Goal: Information Seeking & Learning: Learn about a topic

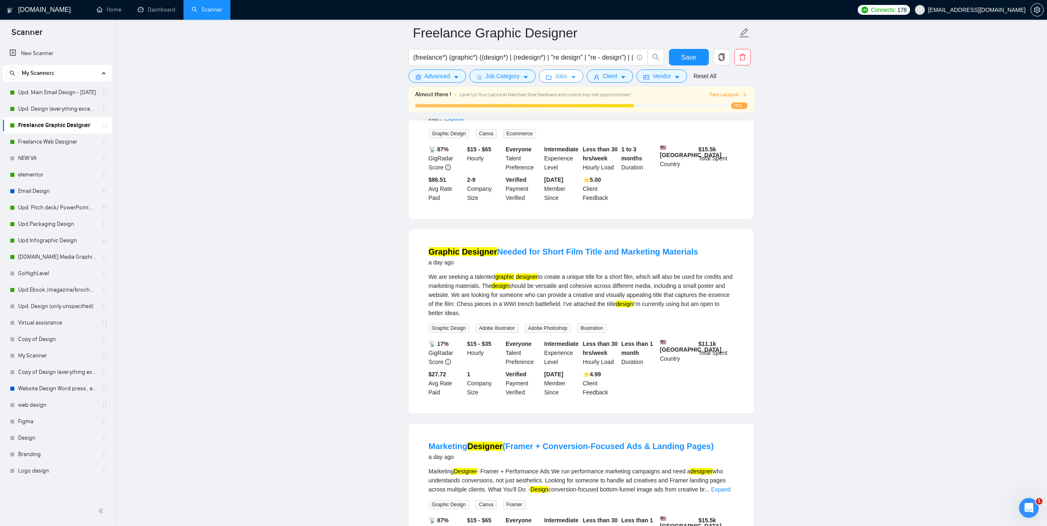
click at [558, 71] on button "Jobs" at bounding box center [561, 76] width 44 height 13
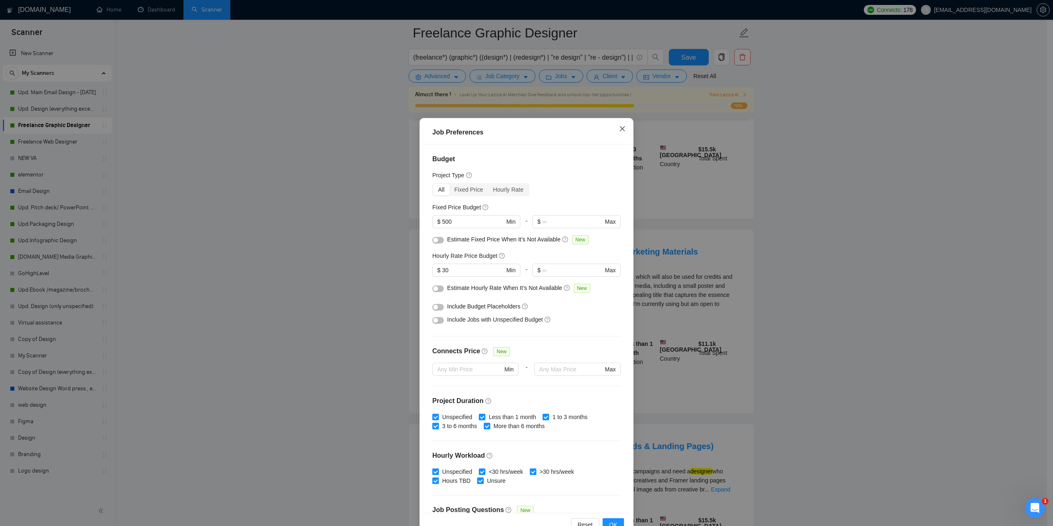
click at [620, 129] on icon "close" at bounding box center [622, 128] width 7 height 7
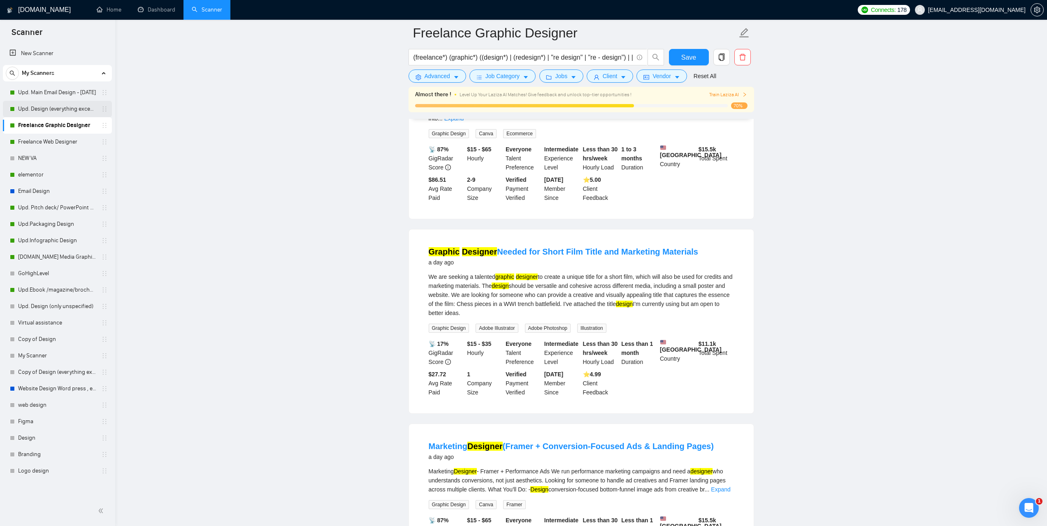
click at [46, 111] on link "Upd. Design (everything except unspecified)" at bounding box center [57, 109] width 78 height 16
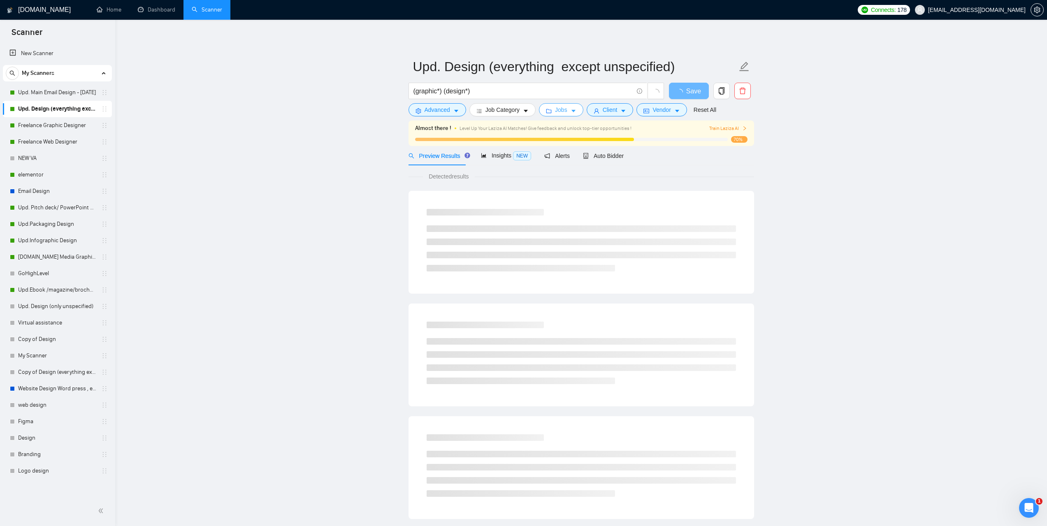
click at [563, 114] on span "Jobs" at bounding box center [561, 109] width 12 height 9
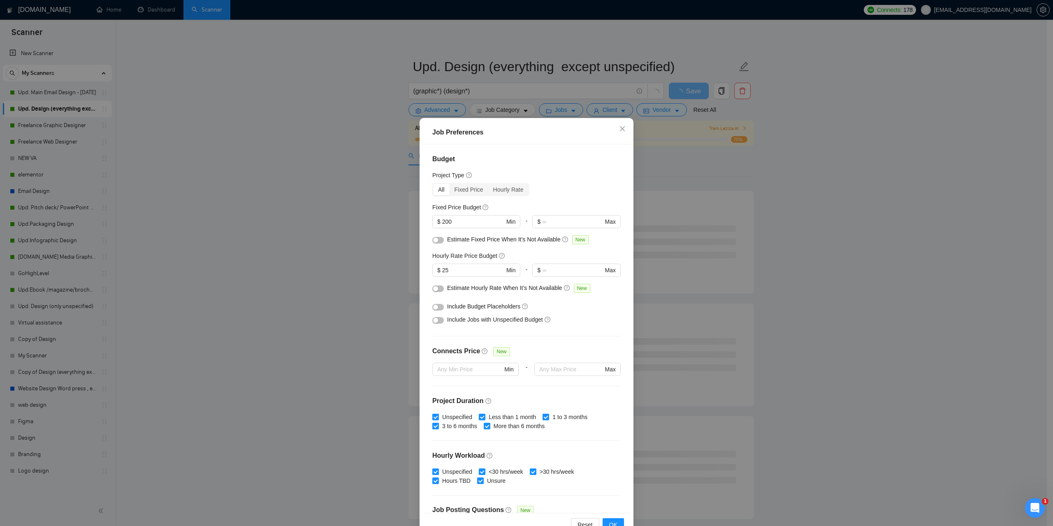
click at [265, 188] on div "Job Preferences Budget Project Type All Fixed Price Hourly Rate Fixed Price Bud…" at bounding box center [526, 263] width 1053 height 526
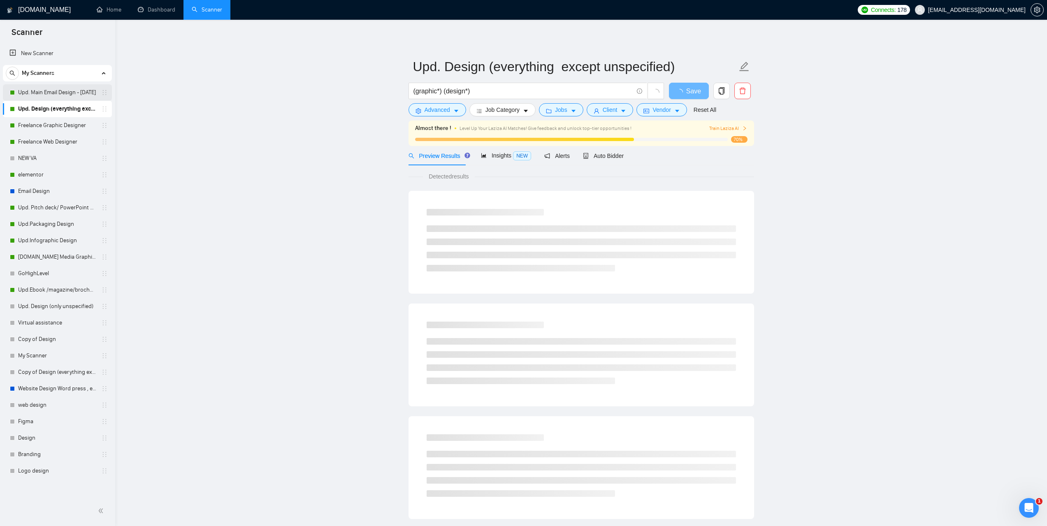
click at [42, 95] on link "Upd. Main Email Design - [DATE]" at bounding box center [57, 92] width 78 height 16
click at [561, 110] on span "Jobs" at bounding box center [561, 109] width 12 height 9
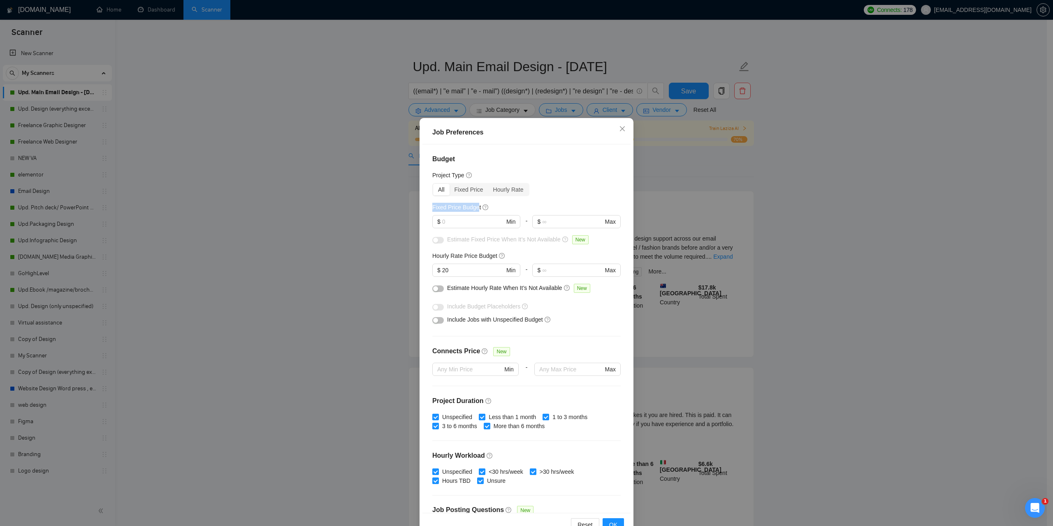
drag, startPoint x: 430, startPoint y: 205, endPoint x: 474, endPoint y: 209, distance: 44.5
click at [474, 209] on div "Budget Project Type All Fixed Price Hourly Rate Fixed Price Budget $ Min - $ Ma…" at bounding box center [526, 328] width 208 height 368
click at [534, 199] on div "Budget Project Type All Fixed Price Hourly Rate Fixed Price Budget $ Min - $ Ma…" at bounding box center [526, 328] width 208 height 368
click at [615, 132] on span "Close" at bounding box center [622, 129] width 22 height 22
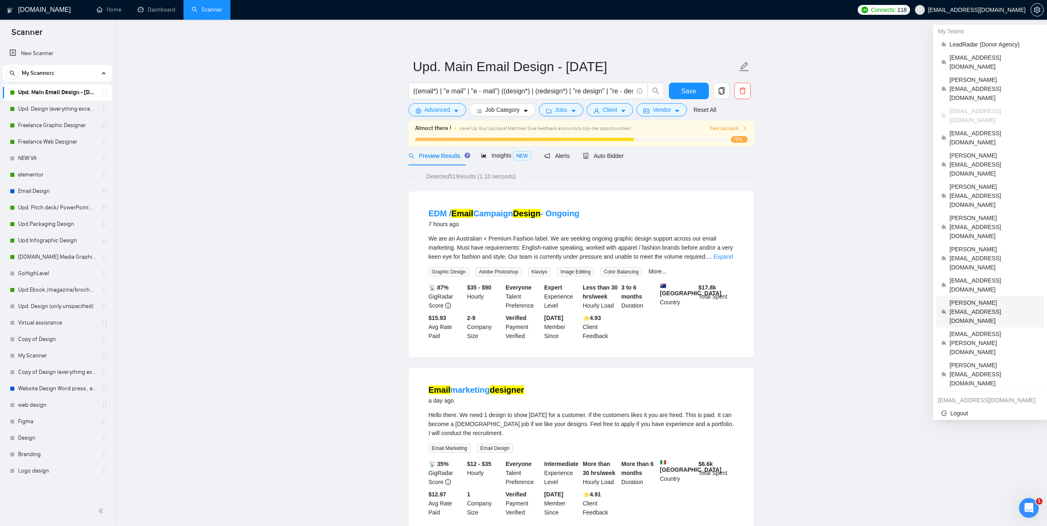
click at [969, 298] on span "dhiren@visioninfotech.net" at bounding box center [993, 311] width 89 height 27
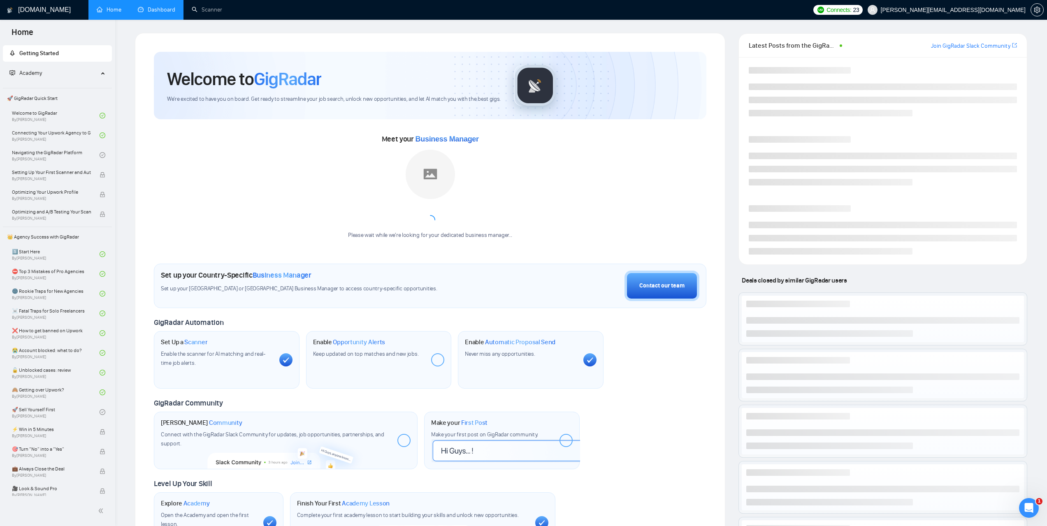
click at [175, 13] on link "Dashboard" at bounding box center [156, 9] width 37 height 7
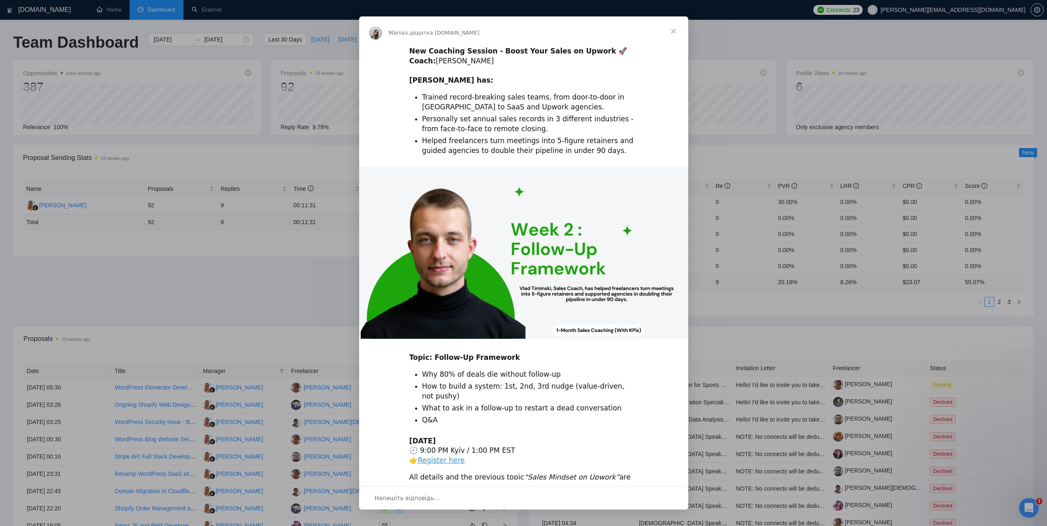
click at [673, 31] on span "Закрити" at bounding box center [673, 31] width 30 height 30
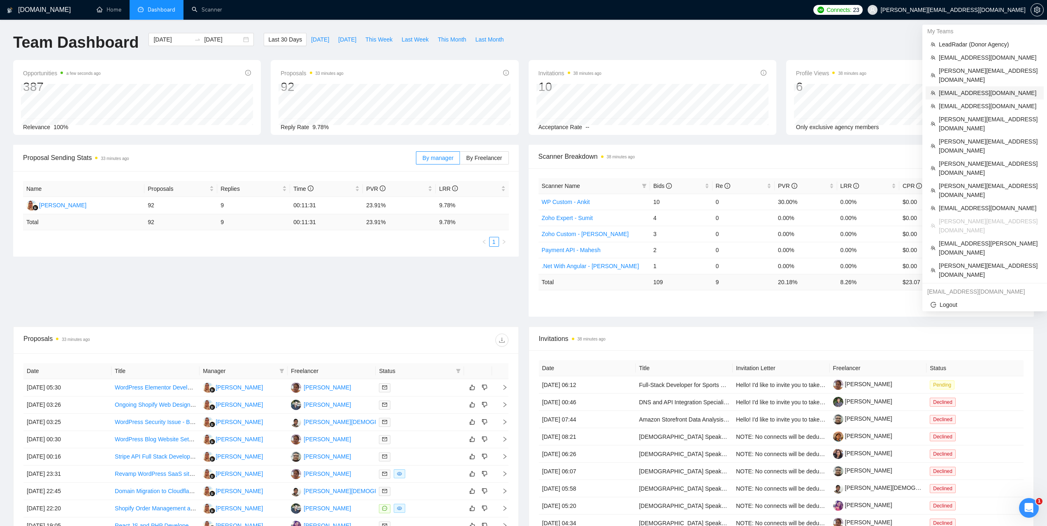
click at [952, 88] on span "[EMAIL_ADDRESS][DOMAIN_NAME]" at bounding box center [988, 92] width 100 height 9
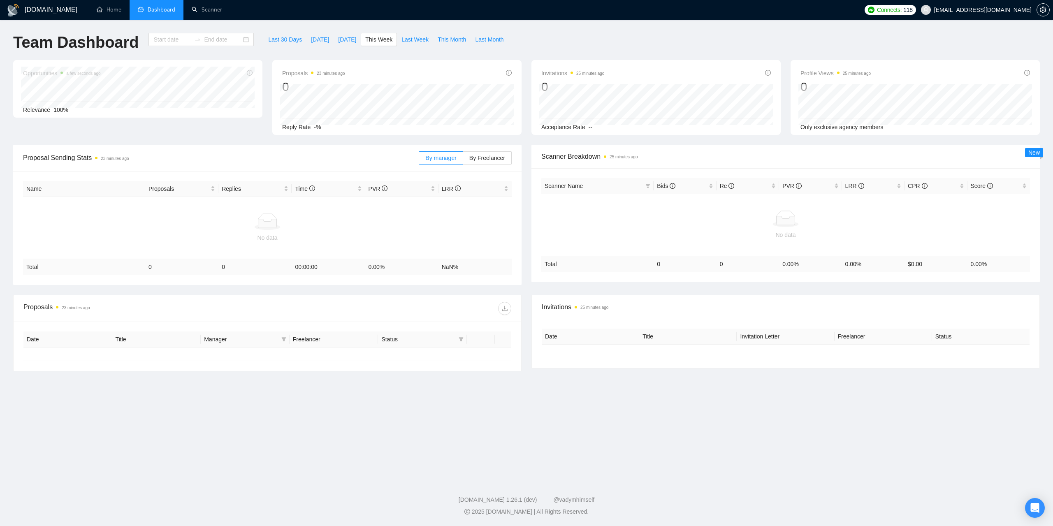
type input "[DATE]"
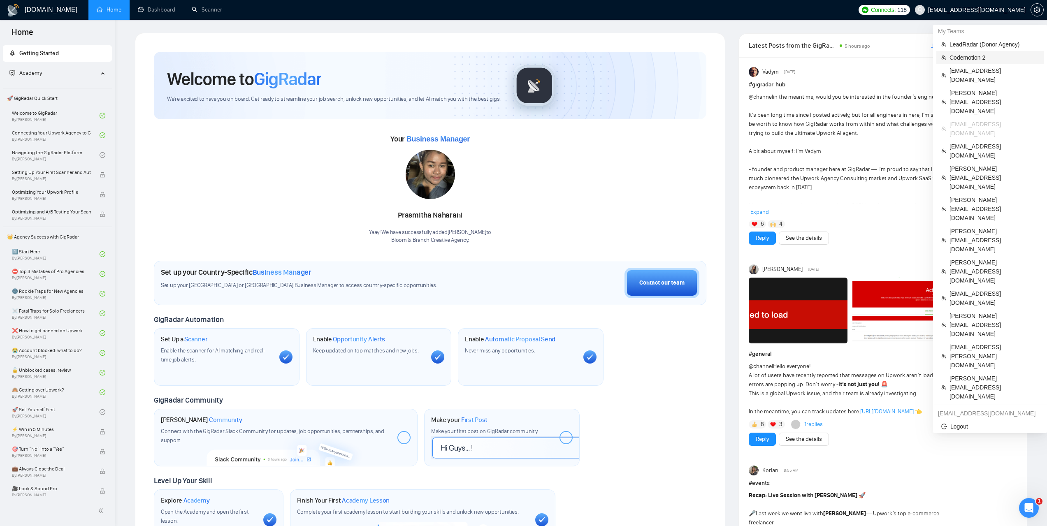
click at [971, 60] on span "Codemotion 2" at bounding box center [993, 57] width 89 height 9
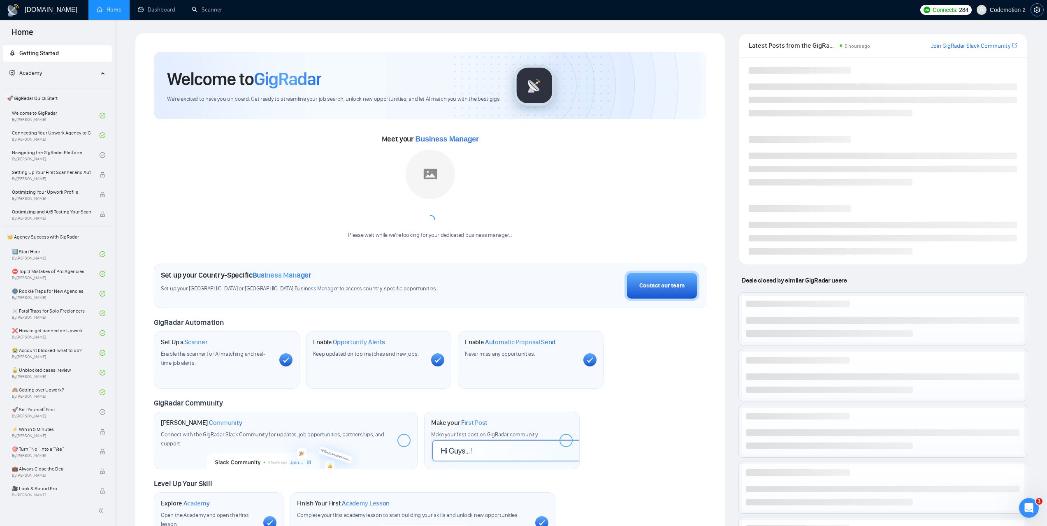
click at [1040, 12] on span "setting" at bounding box center [1037, 10] width 12 height 7
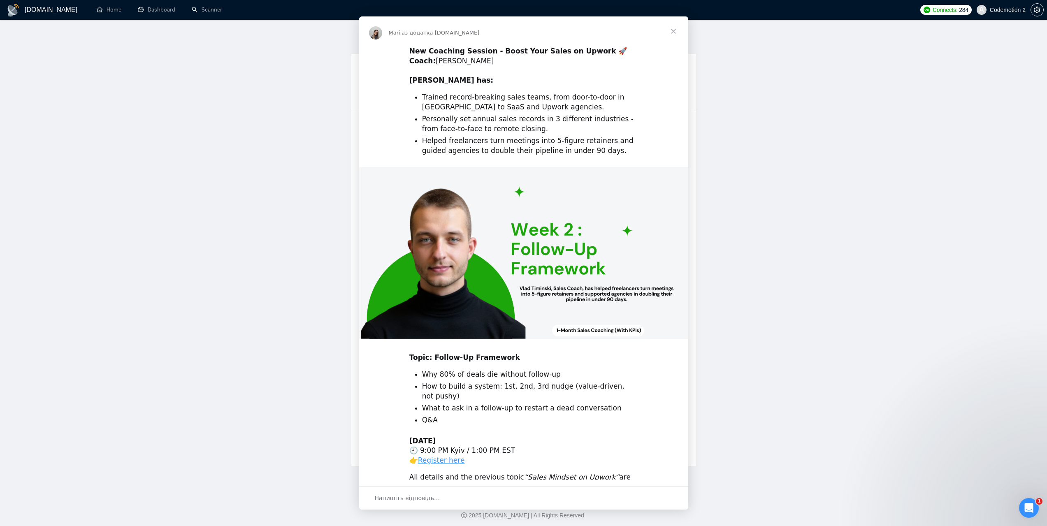
click at [565, 96] on li "Trained record-breaking sales teams, from door-to-door in [GEOGRAPHIC_DATA] to …" at bounding box center [530, 103] width 216 height 20
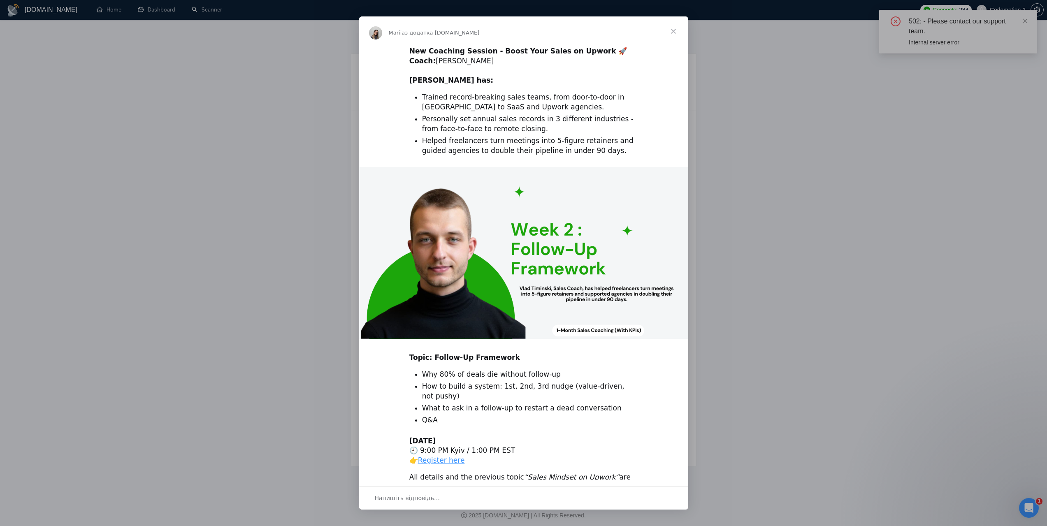
click at [672, 30] on span "Закрити" at bounding box center [673, 31] width 30 height 30
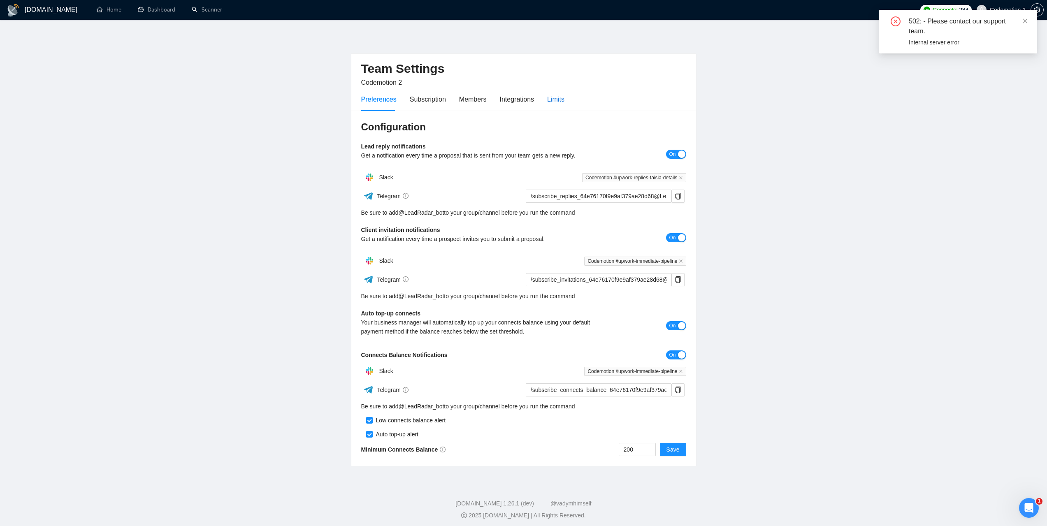
click at [550, 101] on div "Limits" at bounding box center [555, 99] width 17 height 10
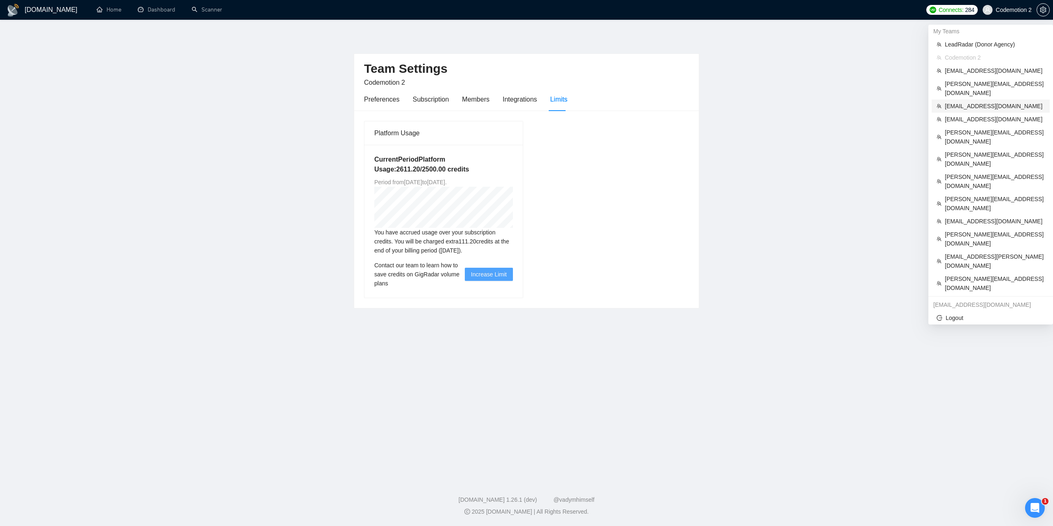
click at [964, 102] on span "[EMAIL_ADDRESS][DOMAIN_NAME]" at bounding box center [995, 106] width 100 height 9
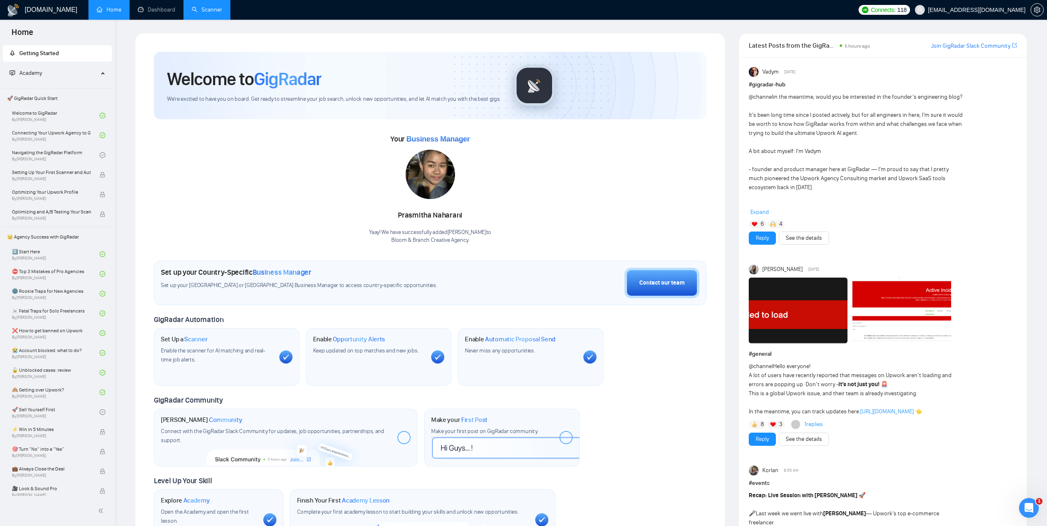
click at [206, 9] on link "Scanner" at bounding box center [207, 9] width 30 height 7
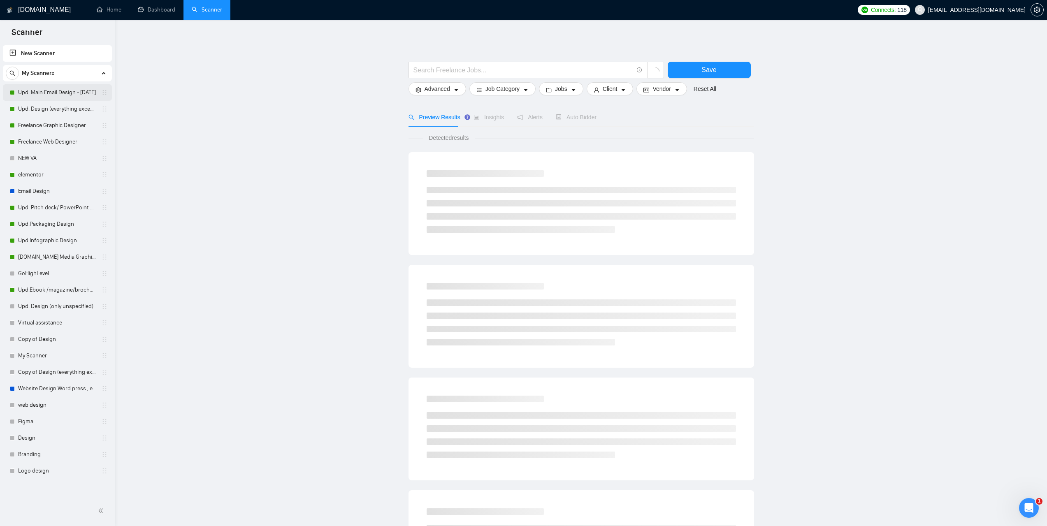
click at [64, 95] on link "Upd. Main Email Design - [DATE]" at bounding box center [57, 92] width 78 height 16
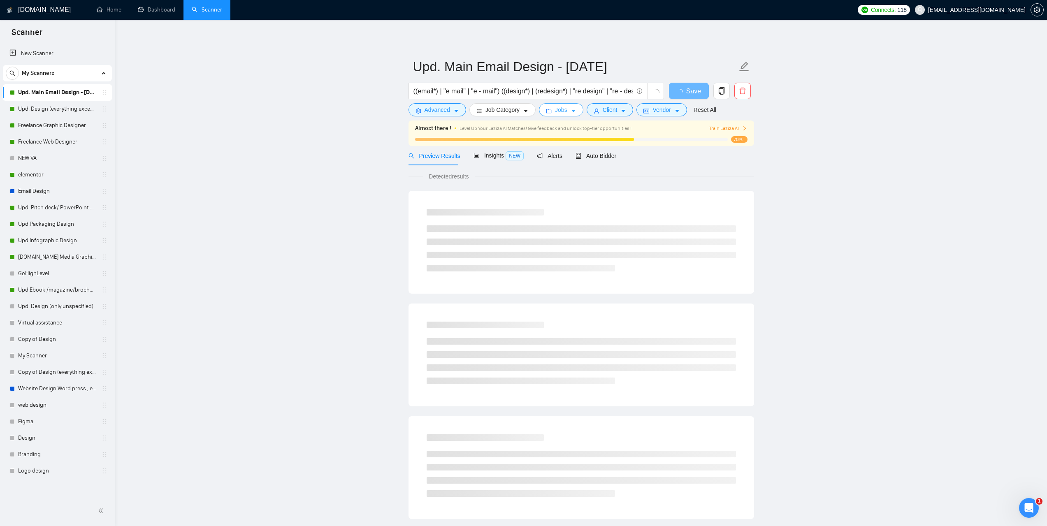
click at [562, 113] on span "Jobs" at bounding box center [561, 109] width 12 height 9
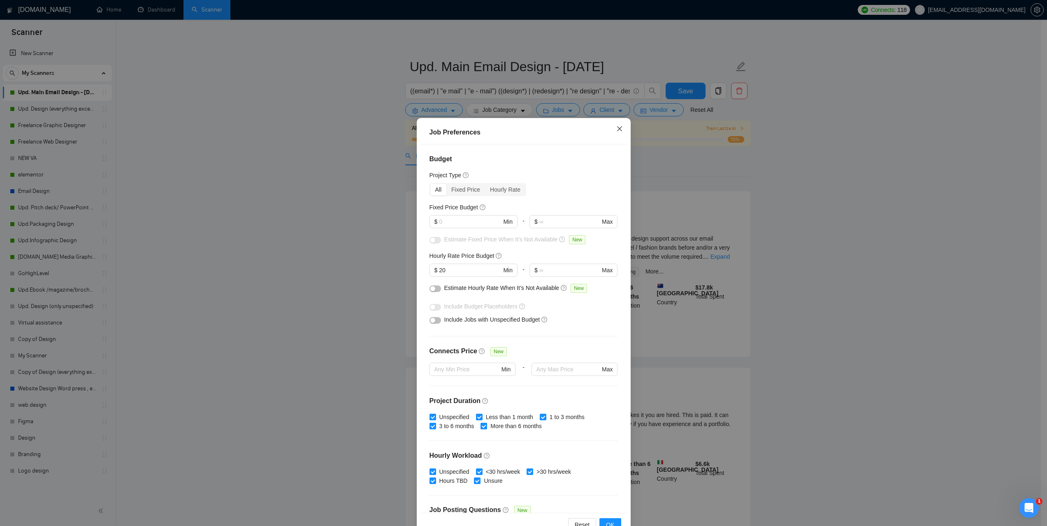
click at [620, 133] on span "Close" at bounding box center [619, 129] width 22 height 22
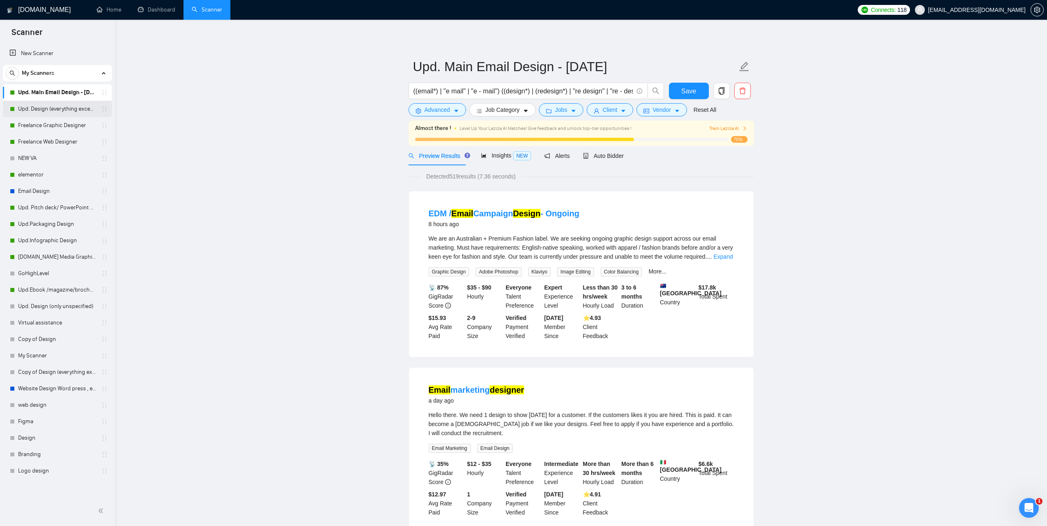
click at [67, 109] on link "Upd. Design (everything except unspecified)" at bounding box center [57, 109] width 78 height 16
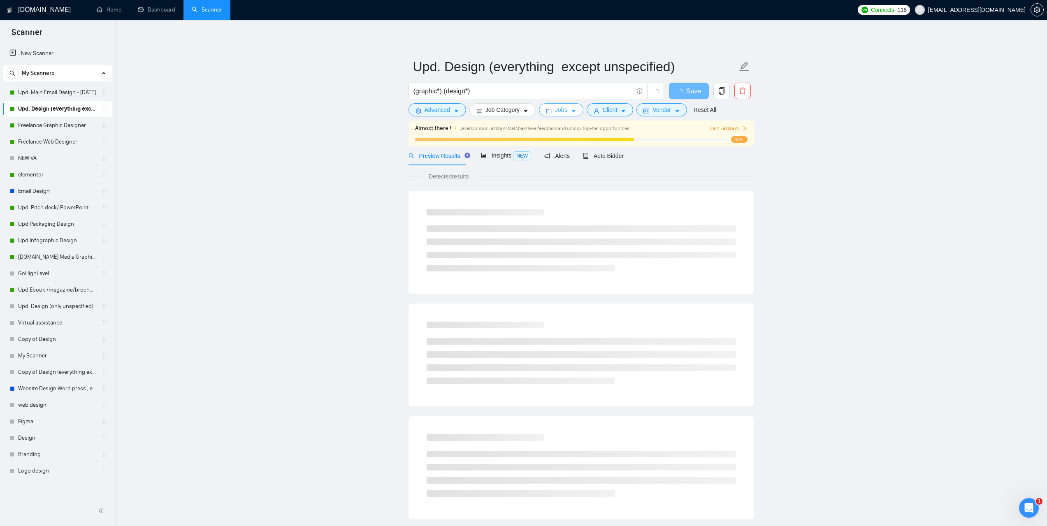
click at [567, 110] on button "Jobs" at bounding box center [561, 109] width 44 height 13
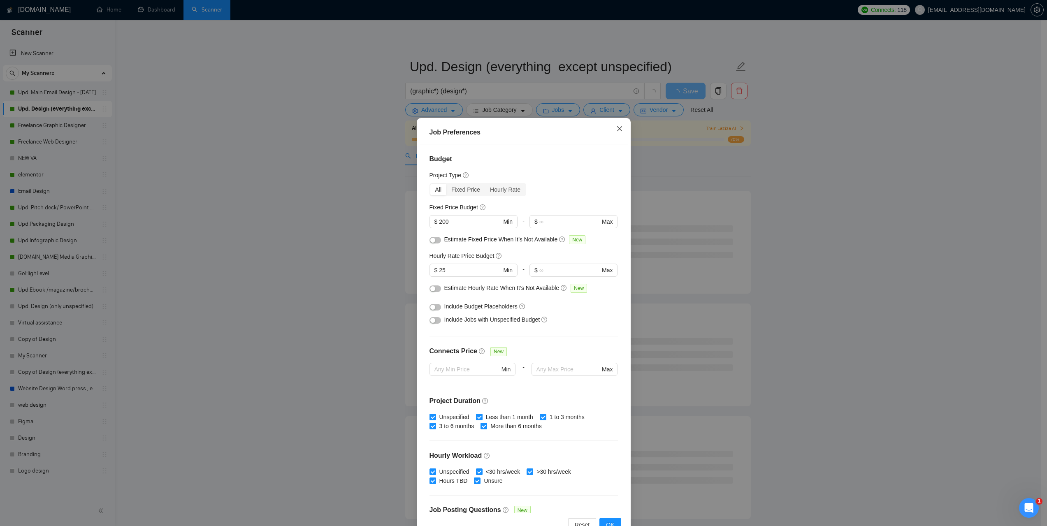
click at [611, 127] on span "Close" at bounding box center [619, 129] width 22 height 22
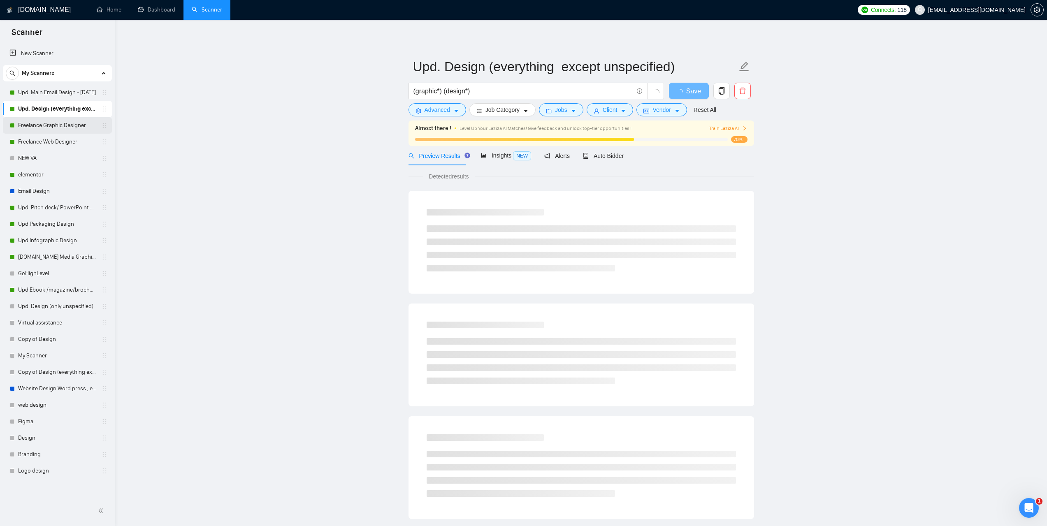
click at [76, 128] on link "Freelance Graphic Designer" at bounding box center [57, 125] width 78 height 16
click at [562, 113] on span "Jobs" at bounding box center [561, 109] width 12 height 9
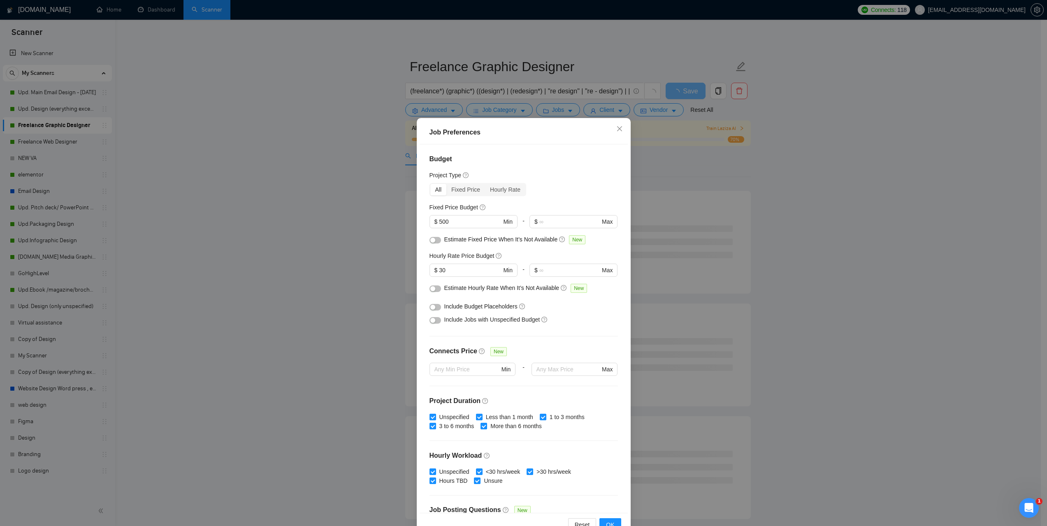
click at [51, 136] on div "Job Preferences Budget Project Type All Fixed Price Hourly Rate Fixed Price Bud…" at bounding box center [523, 263] width 1047 height 526
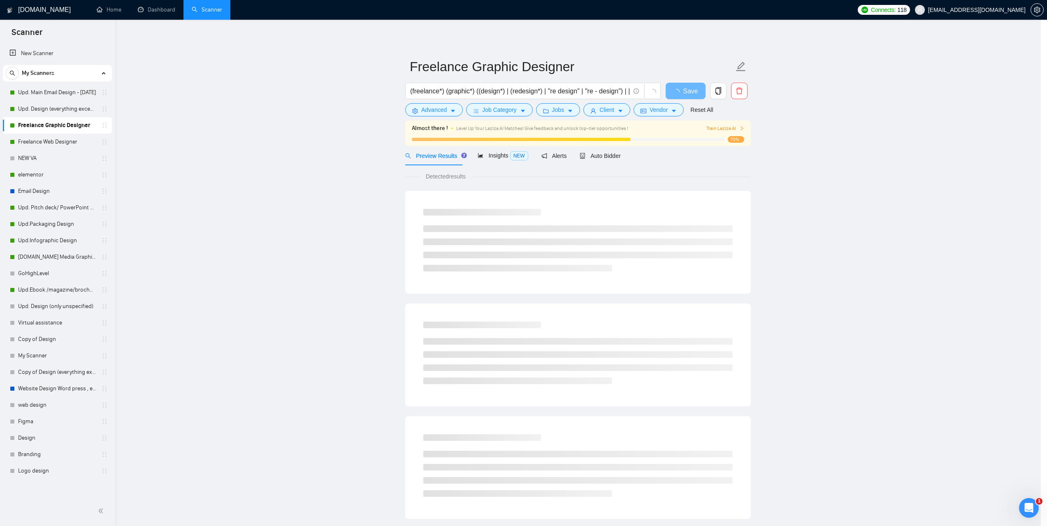
click at [50, 139] on div "Job Preferences Budget Project Type All Fixed Price Hourly Rate Fixed Price Bud…" at bounding box center [523, 263] width 1047 height 526
click at [49, 139] on link "Freelance Web Designer" at bounding box center [57, 142] width 78 height 16
click at [565, 109] on span "Jobs" at bounding box center [561, 109] width 12 height 9
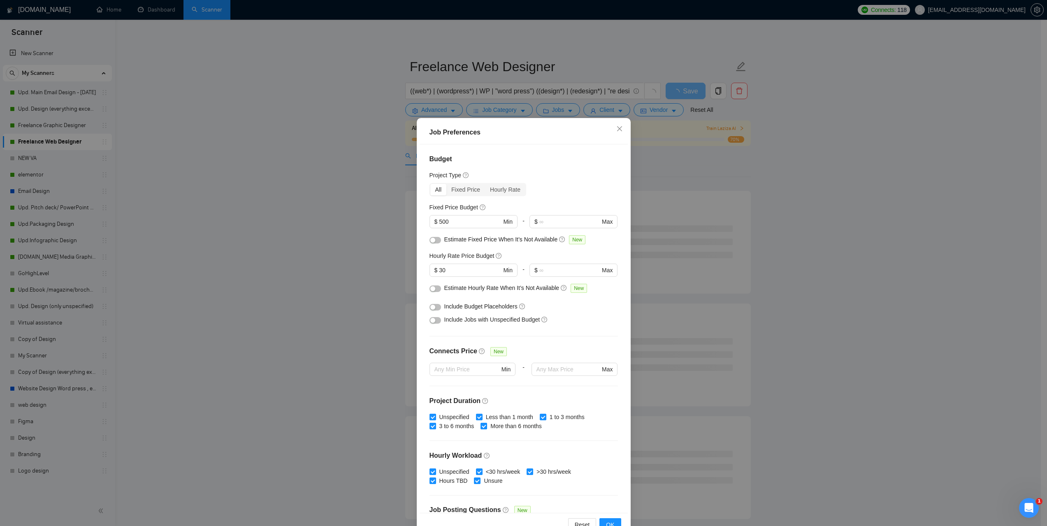
click at [292, 218] on div "Job Preferences Budget Project Type All Fixed Price Hourly Rate Fixed Price Bud…" at bounding box center [523, 263] width 1047 height 526
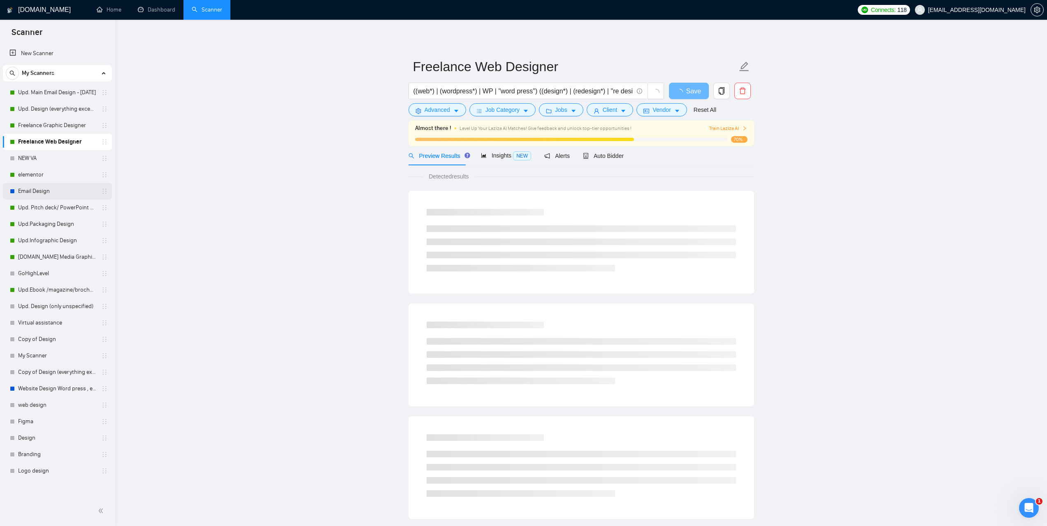
click at [43, 179] on link "elementor" at bounding box center [57, 175] width 78 height 16
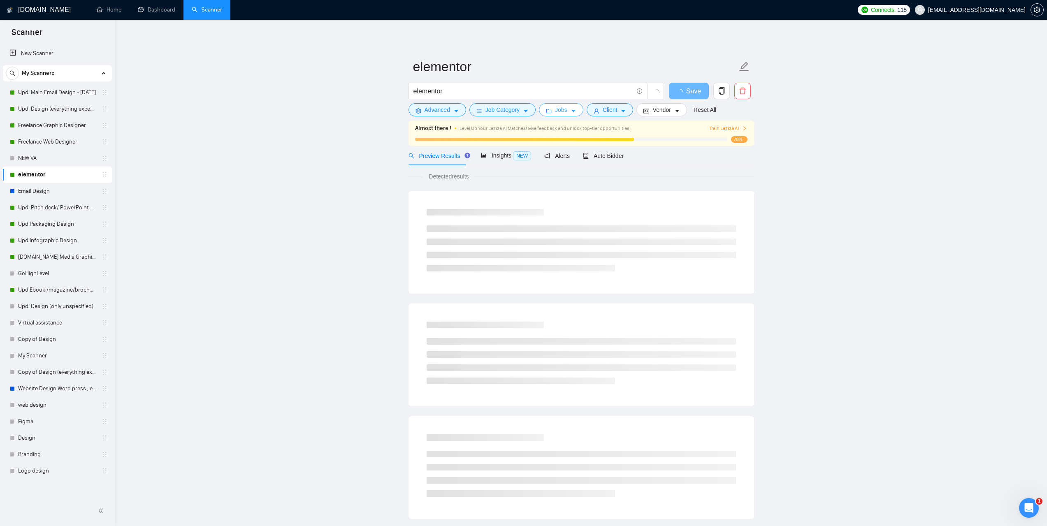
click at [563, 110] on span "Jobs" at bounding box center [561, 109] width 12 height 9
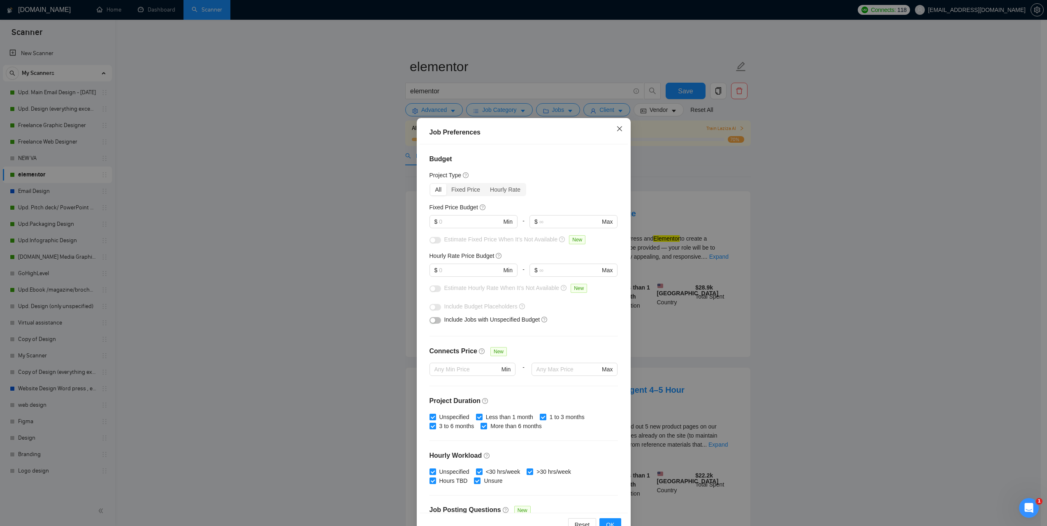
click at [619, 133] on span "Close" at bounding box center [619, 129] width 22 height 22
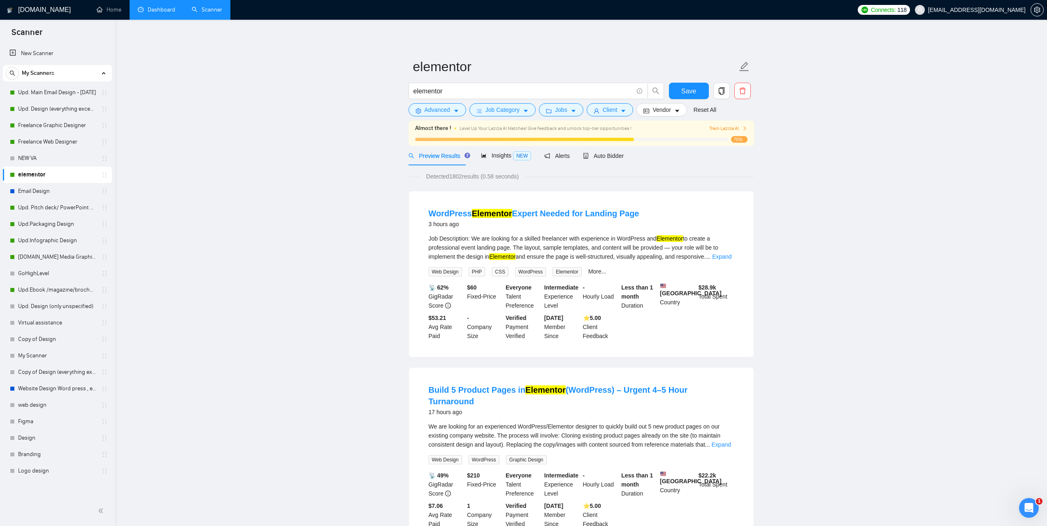
click at [160, 6] on link "Dashboard" at bounding box center [156, 9] width 37 height 7
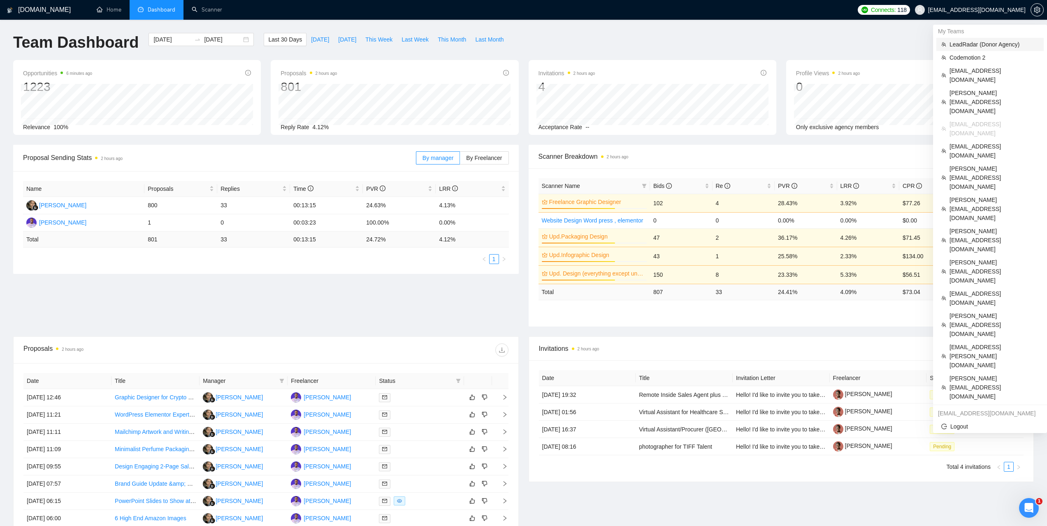
click at [955, 46] on span "LeadRadar (Donor Agency)" at bounding box center [993, 44] width 89 height 9
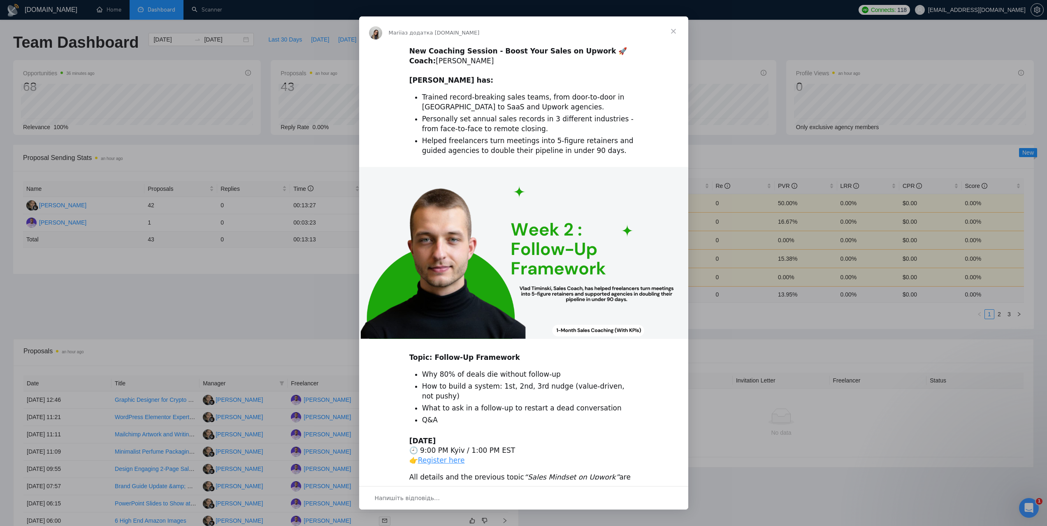
click at [670, 32] on span "Закрити" at bounding box center [673, 31] width 30 height 30
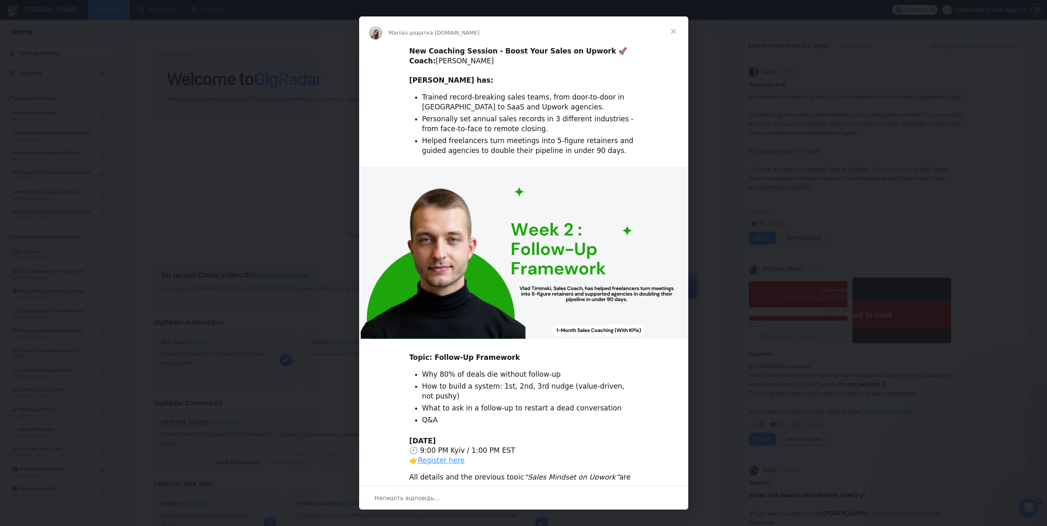
click at [671, 30] on span "Закрити" at bounding box center [673, 31] width 30 height 30
